Goal: Find specific page/section: Find specific page/section

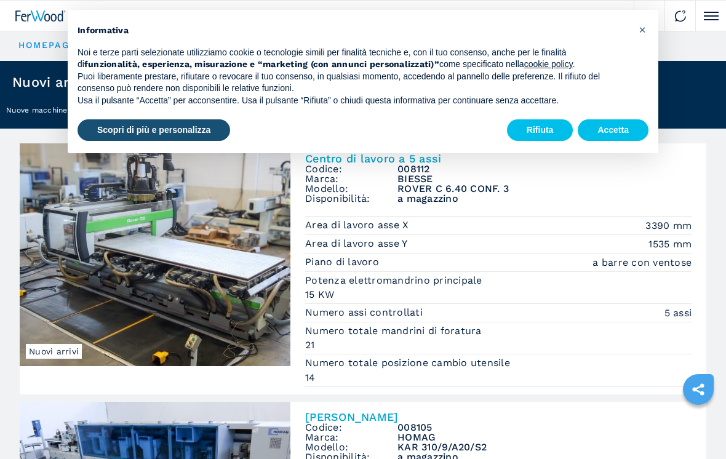
click at [534, 129] on button "Rifiuta" at bounding box center [540, 130] width 66 height 22
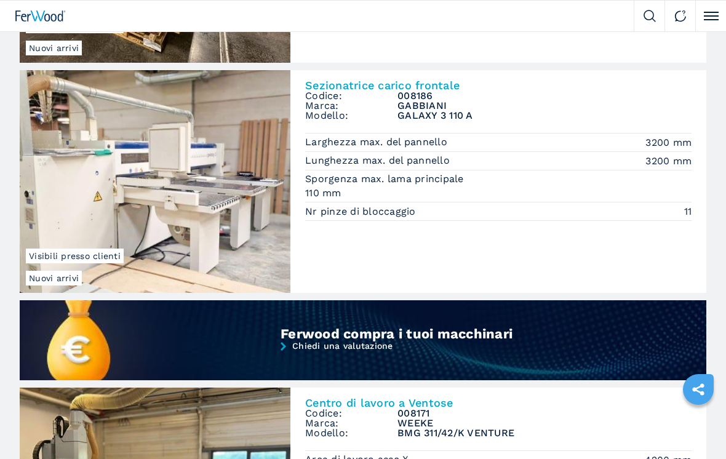
scroll to position [857, 0]
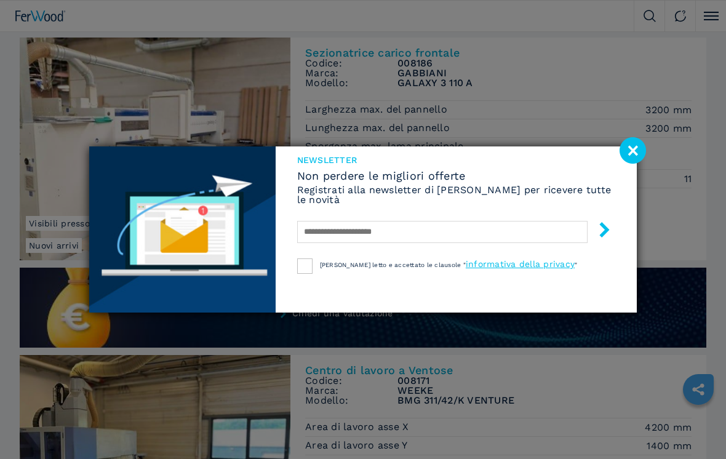
click at [629, 159] on image at bounding box center [633, 150] width 26 height 26
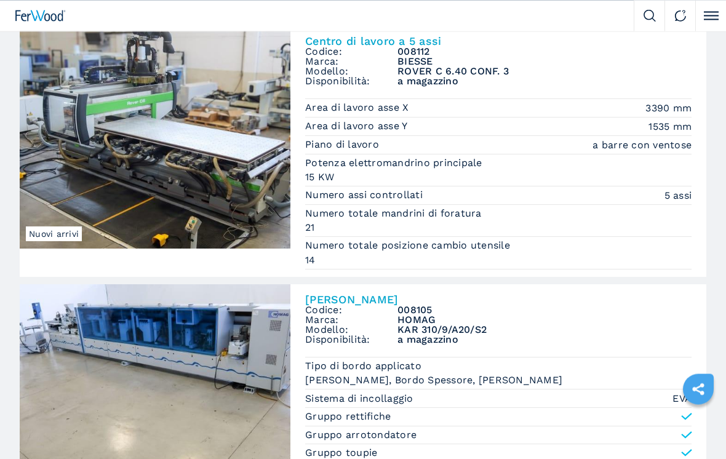
scroll to position [0, 0]
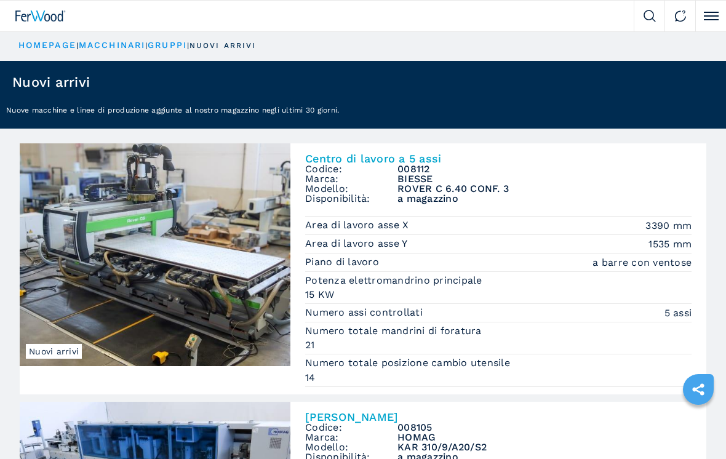
click at [108, 49] on link "macchinari" at bounding box center [112, 45] width 66 height 10
click at [705, 21] on button "Click to toggle menu" at bounding box center [711, 16] width 31 height 31
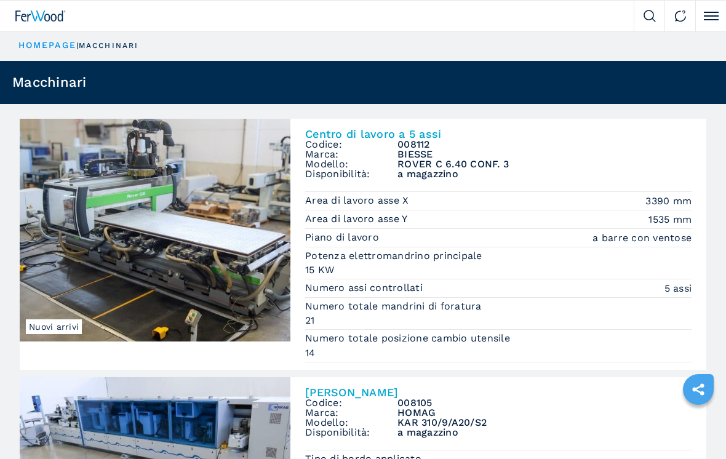
click at [706, 21] on button "Click to toggle menu" at bounding box center [711, 16] width 31 height 31
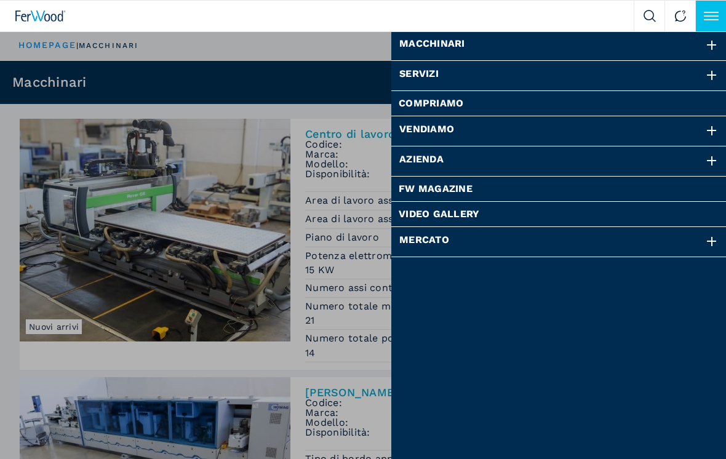
click at [448, 44] on div "Macchinari" at bounding box center [560, 46] width 336 height 30
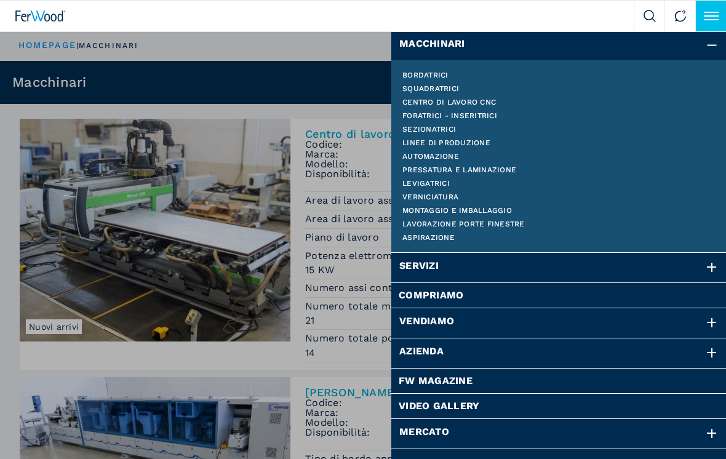
click at [483, 105] on link "Centro di lavoro cnc" at bounding box center [559, 101] width 313 height 7
click at [477, 105] on link "Centro di lavoro cnc" at bounding box center [559, 101] width 313 height 7
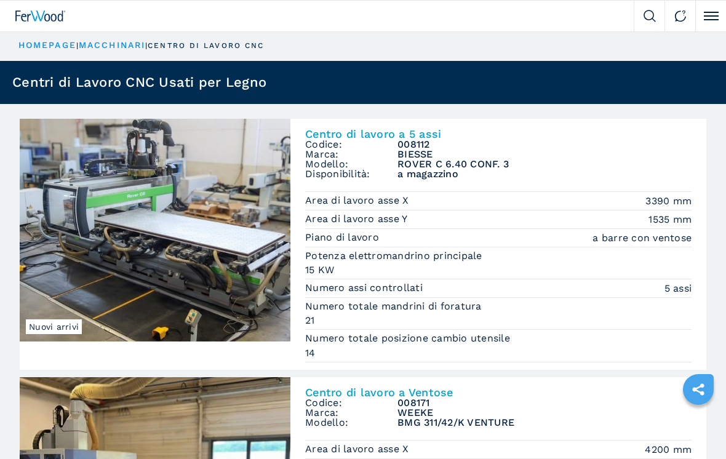
click at [644, 17] on img at bounding box center [650, 16] width 12 height 12
select select "**********"
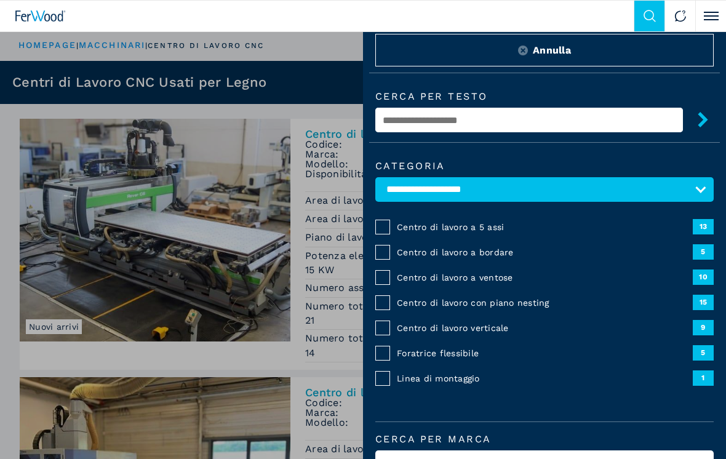
click at [411, 126] on input "text" at bounding box center [530, 120] width 308 height 25
type input "*********"
click at [697, 124] on button "submit-button" at bounding box center [698, 121] width 31 height 29
